Goal: Entertainment & Leisure: Consume media (video, audio)

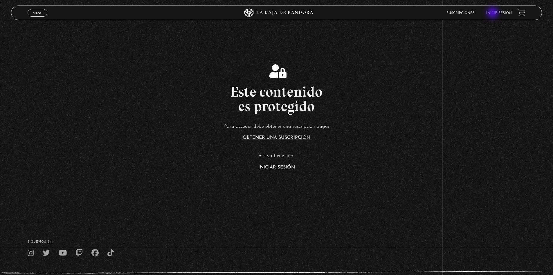
click at [494, 13] on link "Inicie sesión" at bounding box center [500, 12] width 26 height 3
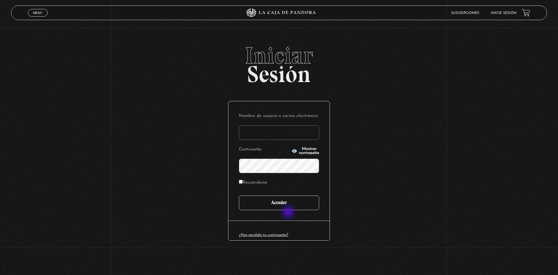
type input "[EMAIL_ADDRESS][DOMAIN_NAME]"
click at [287, 205] on input "Acceder" at bounding box center [279, 202] width 80 height 15
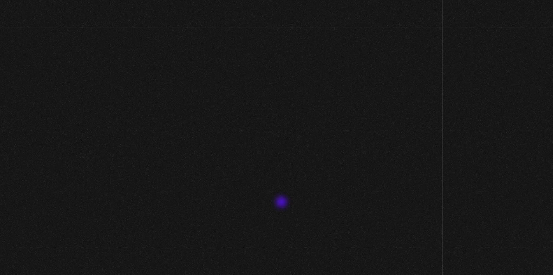
click at [282, 202] on div "Menu Cerrar [PERSON_NAME] En vivos Pandora Centinelas Mi cuenta Salir [GEOGRAPH…" at bounding box center [276, 218] width 553 height 380
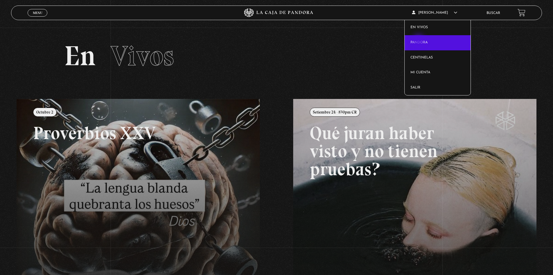
click at [420, 41] on link "Pandora" at bounding box center [438, 42] width 66 height 15
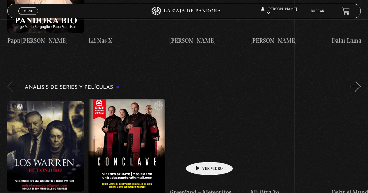
scroll to position [959, 0]
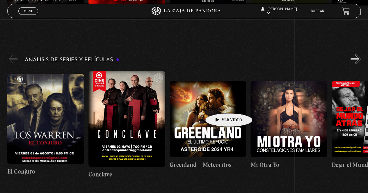
click at [219, 105] on figure at bounding box center [207, 119] width 77 height 77
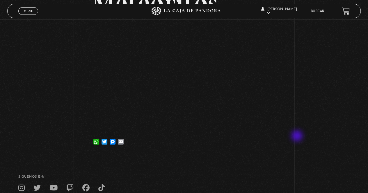
scroll to position [58, 0]
